Goal: Information Seeking & Learning: Learn about a topic

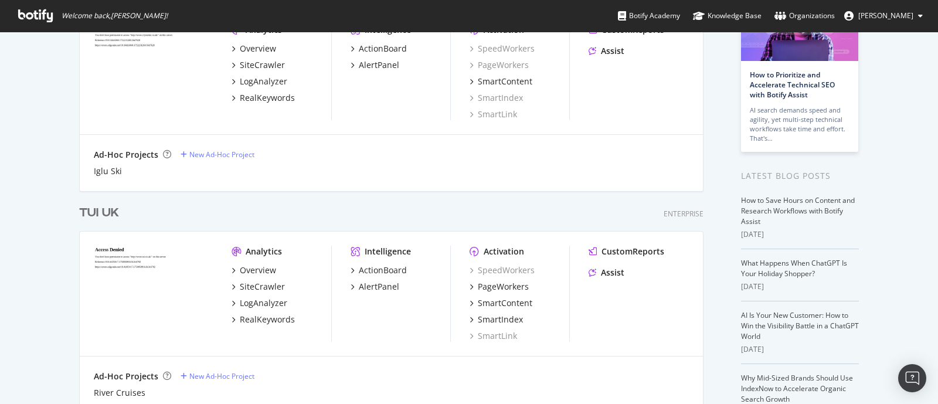
scroll to position [146, 0]
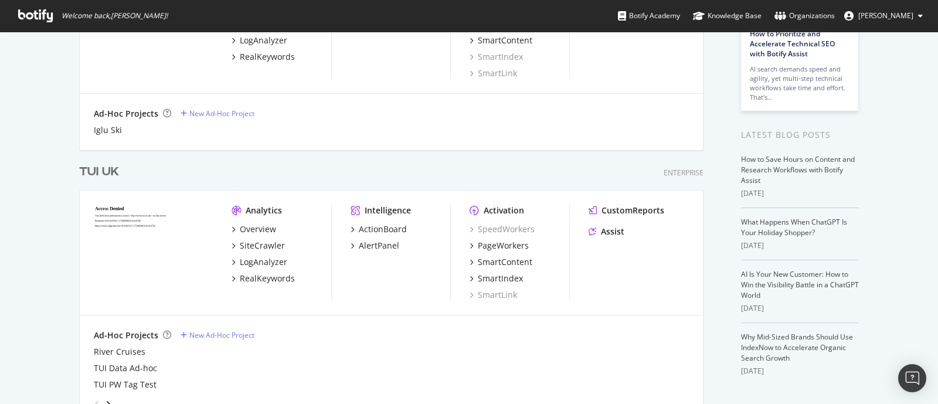
click at [102, 167] on div "TUI UK" at bounding box center [99, 172] width 40 height 17
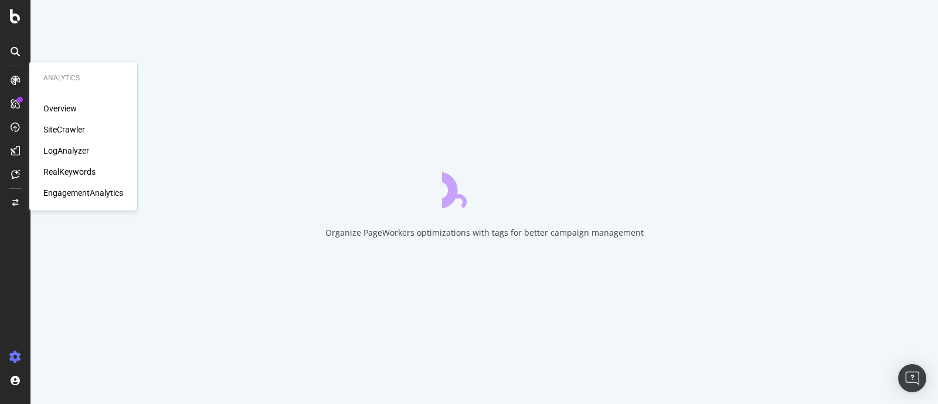
click at [70, 169] on div "RealKeywords" at bounding box center [69, 172] width 52 height 12
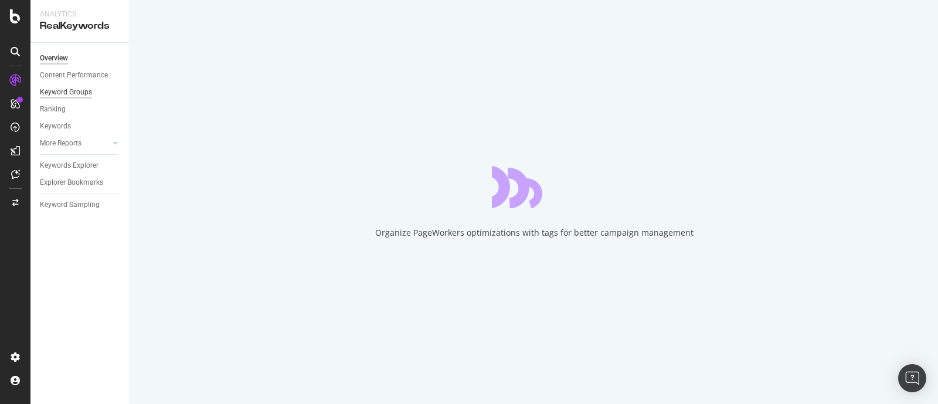
click at [69, 91] on div "Keyword Groups" at bounding box center [66, 92] width 52 height 12
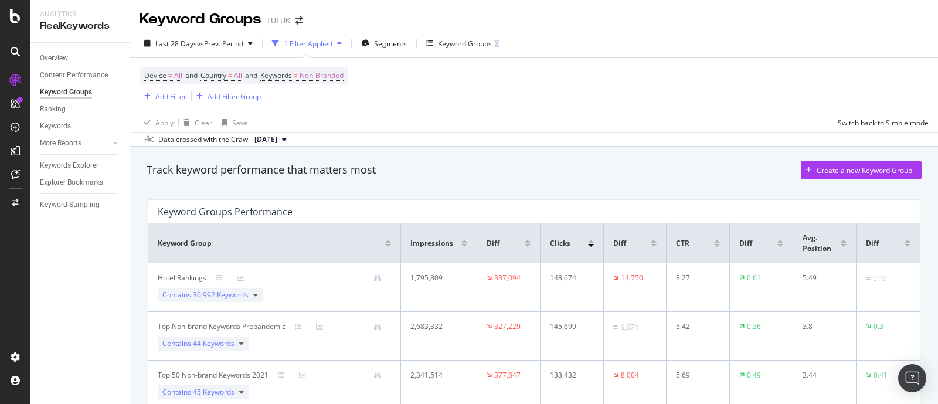
scroll to position [146, 0]
